Goal: Find specific page/section: Find specific page/section

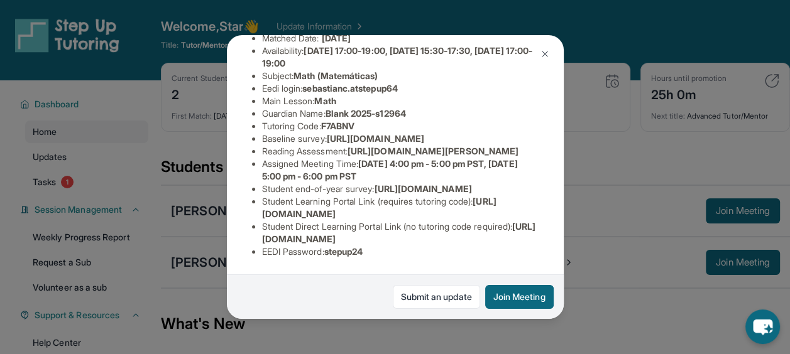
scroll to position [193, 0]
click at [212, 155] on div "[PERSON_NAME] Guardian: Blank 2025-s12964 Student Information [URL][DOMAIN_NAME…" at bounding box center [395, 177] width 790 height 354
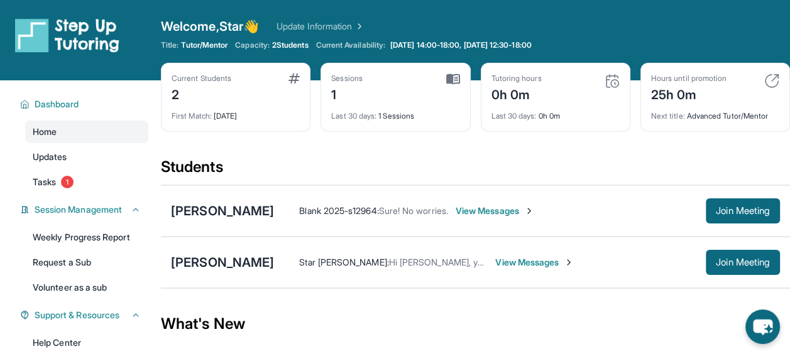
click at [216, 260] on div "[PERSON_NAME]" at bounding box center [222, 263] width 103 height 18
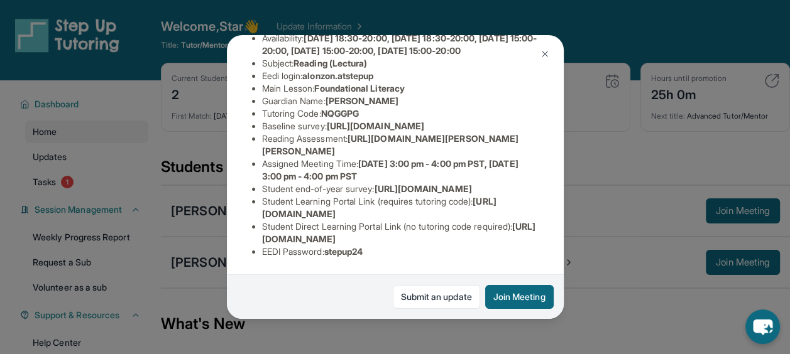
scroll to position [250, 0]
click at [627, 317] on div "[PERSON_NAME] Guardian: [PERSON_NAME] Student Information [URL][DOMAIN_NAME] Pr…" at bounding box center [395, 177] width 790 height 354
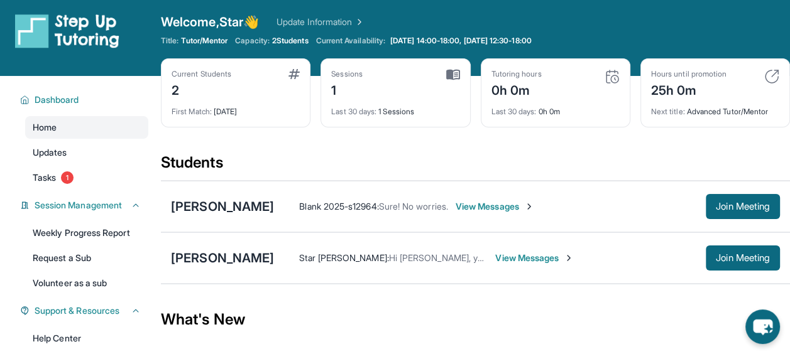
scroll to position [0, 0]
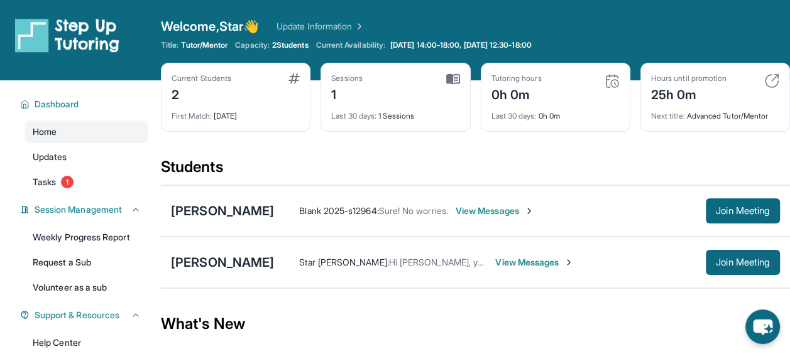
click at [300, 20] on link "Update Information" at bounding box center [320, 26] width 88 height 13
click at [334, 20] on link "Update Information" at bounding box center [320, 26] width 88 height 13
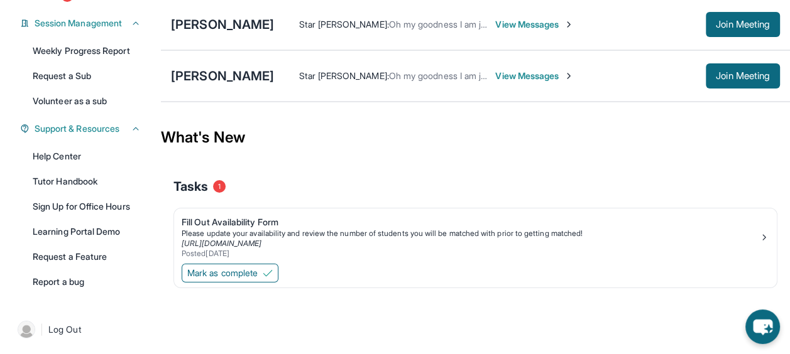
scroll to position [189, 0]
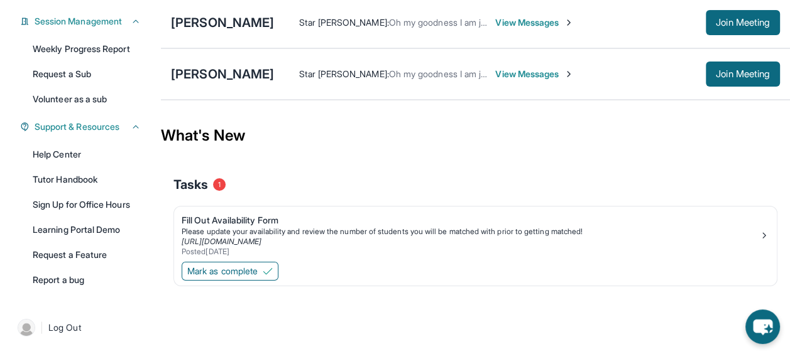
click at [97, 158] on link "Help Center" at bounding box center [86, 154] width 123 height 23
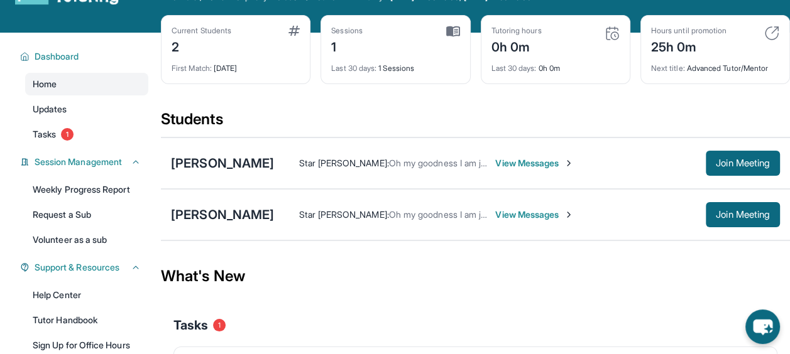
scroll to position [48, 0]
click at [510, 167] on span "View Messages" at bounding box center [534, 163] width 79 height 13
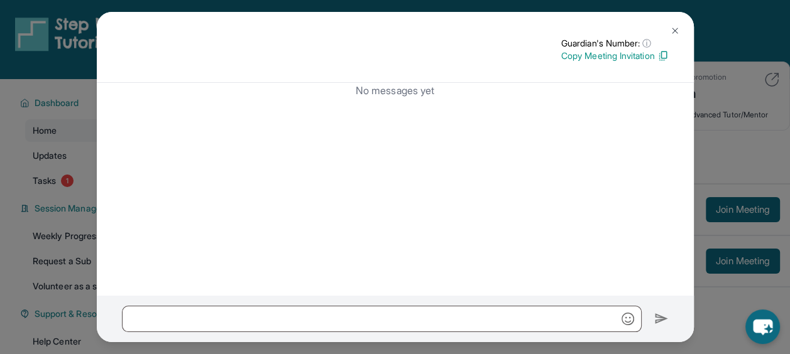
scroll to position [189, 0]
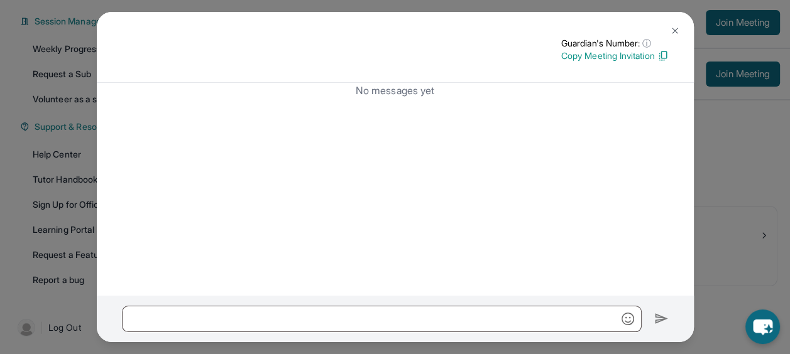
click at [721, 168] on div "Guardian's Number: ⓘ This isn't the guardian's real number — it's a private for…" at bounding box center [395, 177] width 790 height 354
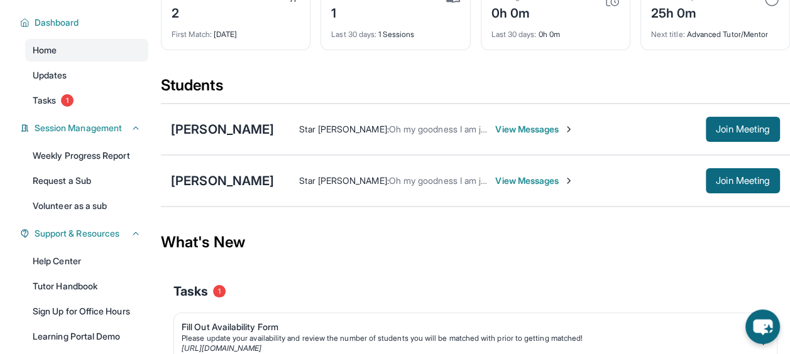
scroll to position [80, 0]
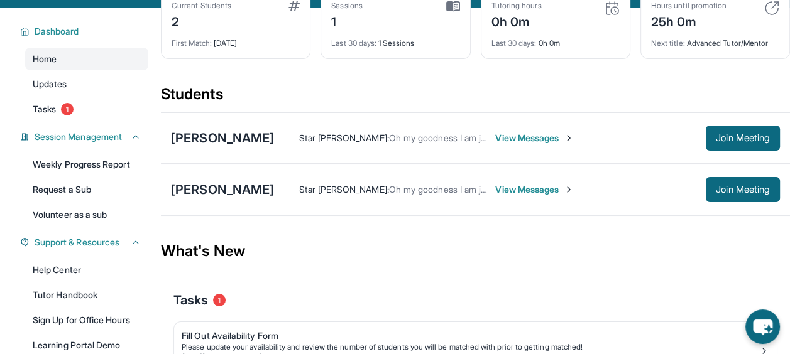
scroll to position [74, 0]
